Goal: Information Seeking & Learning: Learn about a topic

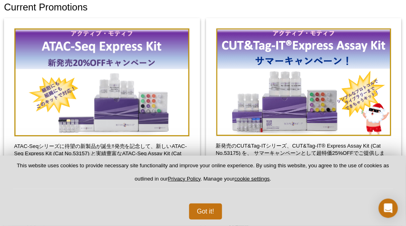
scroll to position [49, 0]
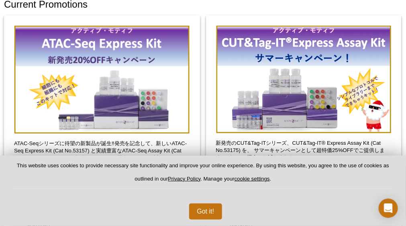
click at [5, 199] on pint-cookie-banner "This website uses cookies to provide necessary site functionality and improve y…" at bounding box center [203, 191] width 406 height 70
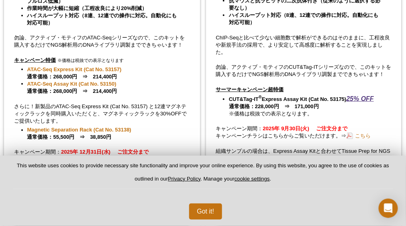
scroll to position [256, 0]
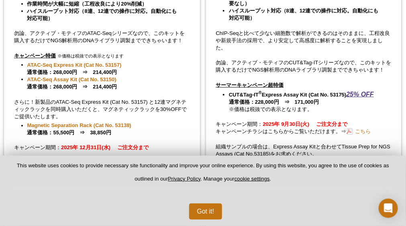
click at [16, 146] on div "ATAC-Seqシリーズに待望の新製品が誕生‼発売を記念して、新しいATAC-Seq Express Kit (Cat No.53157) と実績豊富なATA…" at bounding box center [102, 23] width 196 height 431
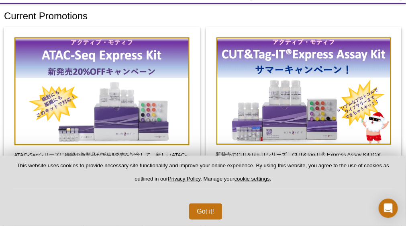
scroll to position [37, 0]
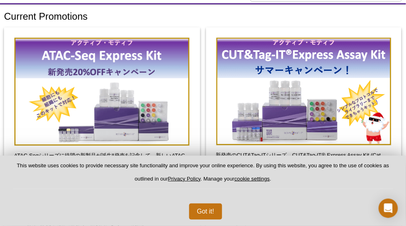
click at [89, 163] on p "ATAC-Seqシリーズに待望の新製品が誕生‼発売を記念して、新しいATAC-Seq Express Kit (Cat No.53157) と実績豊富なATA…" at bounding box center [102, 166] width 176 height 29
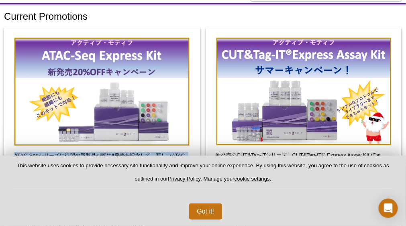
drag, startPoint x: 14, startPoint y: 156, endPoint x: 192, endPoint y: 172, distance: 178.8
click at [190, 172] on p "ATAC-Seqシリーズに待望の新製品が誕生‼発売を記念して、新しいATAC-Seq Express Kit (Cat No.53157) と実績豊富なATA…" at bounding box center [102, 166] width 176 height 29
copy p "ATAC-Seqシリーズに待望の新製品が誕生‼発売を記念して、新しいATAC-Seq Express Kit (Cat No.53157) と実績豊富なATA…"
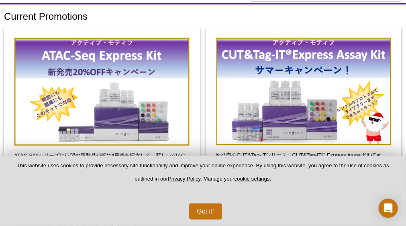
click at [124, 105] on img at bounding box center [102, 91] width 176 height 109
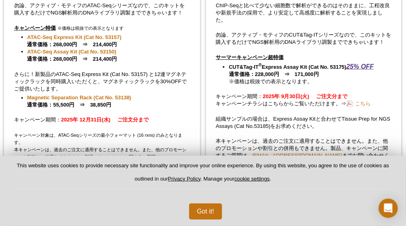
scroll to position [292, 0]
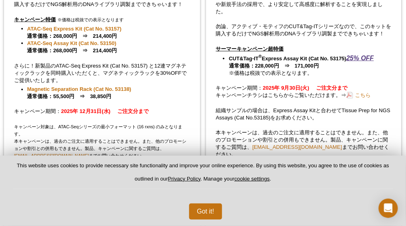
click at [140, 109] on strong "2025年 12月31日(水) 　ご注文分まで" at bounding box center [105, 112] width 88 height 6
click at [85, 109] on strong "2025年 12月31日(水) 　ご注文分まで" at bounding box center [105, 112] width 88 height 6
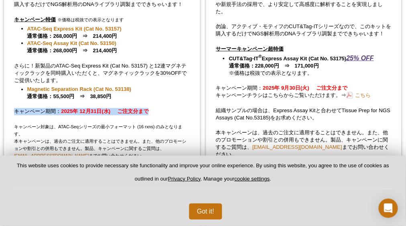
drag, startPoint x: 15, startPoint y: 107, endPoint x: 157, endPoint y: 105, distance: 141.5
click at [157, 108] on p "キャンペーン期間： 2025年 12月31日(水) 　ご注文分まで" at bounding box center [102, 111] width 176 height 7
copy p "キャンペーン期間： 2025年 12月31日(水) 　ご注文分まで"
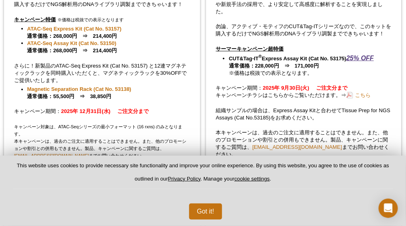
click at [70, 127] on span "キャンペーン対象は、ATAC-Seqシリーズの最小フォーマット (16 rxns) のみとなります。 本キャンペーンは、過去のご注文に適用することはできません…" at bounding box center [100, 142] width 172 height 34
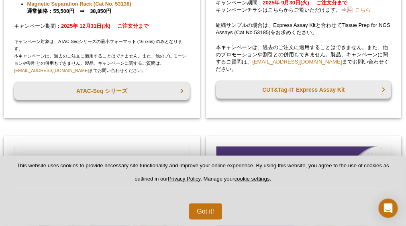
scroll to position [304, 0]
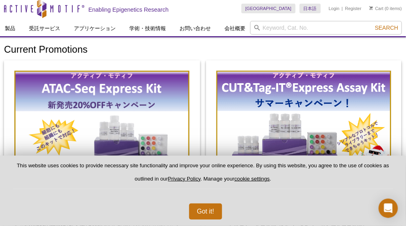
scroll to position [0, 0]
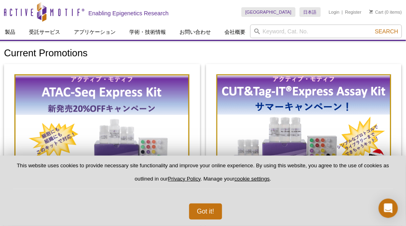
click at [164, 57] on h1 "Current Promotions" at bounding box center [203, 54] width 398 height 12
click at [140, 102] on img at bounding box center [102, 128] width 176 height 109
click at [117, 113] on img at bounding box center [102, 128] width 176 height 109
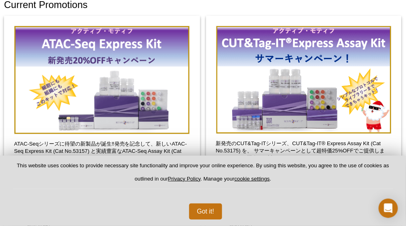
scroll to position [49, 0]
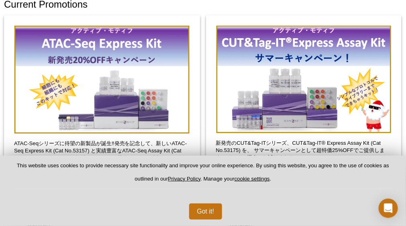
click at [85, 89] on img at bounding box center [102, 79] width 176 height 109
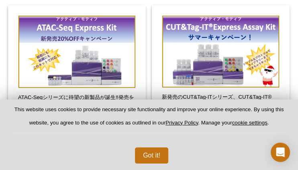
select select "[GEOGRAPHIC_DATA]"
select select "日本語"
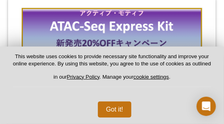
scroll to position [76, 0]
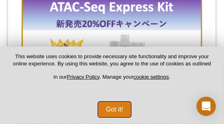
click at [118, 112] on button "Got it!" at bounding box center [114, 110] width 33 height 16
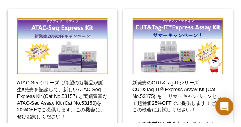
scroll to position [42, 0]
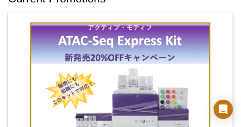
drag, startPoint x: 66, startPoint y: 9, endPoint x: 72, endPoint y: 8, distance: 6.0
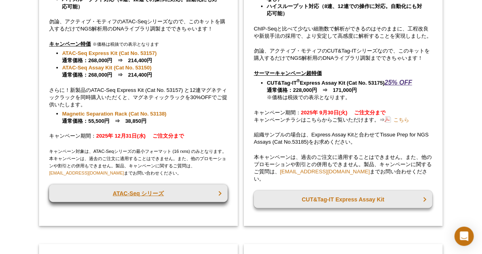
scroll to position [268, 0]
